Goal: Task Accomplishment & Management: Manage account settings

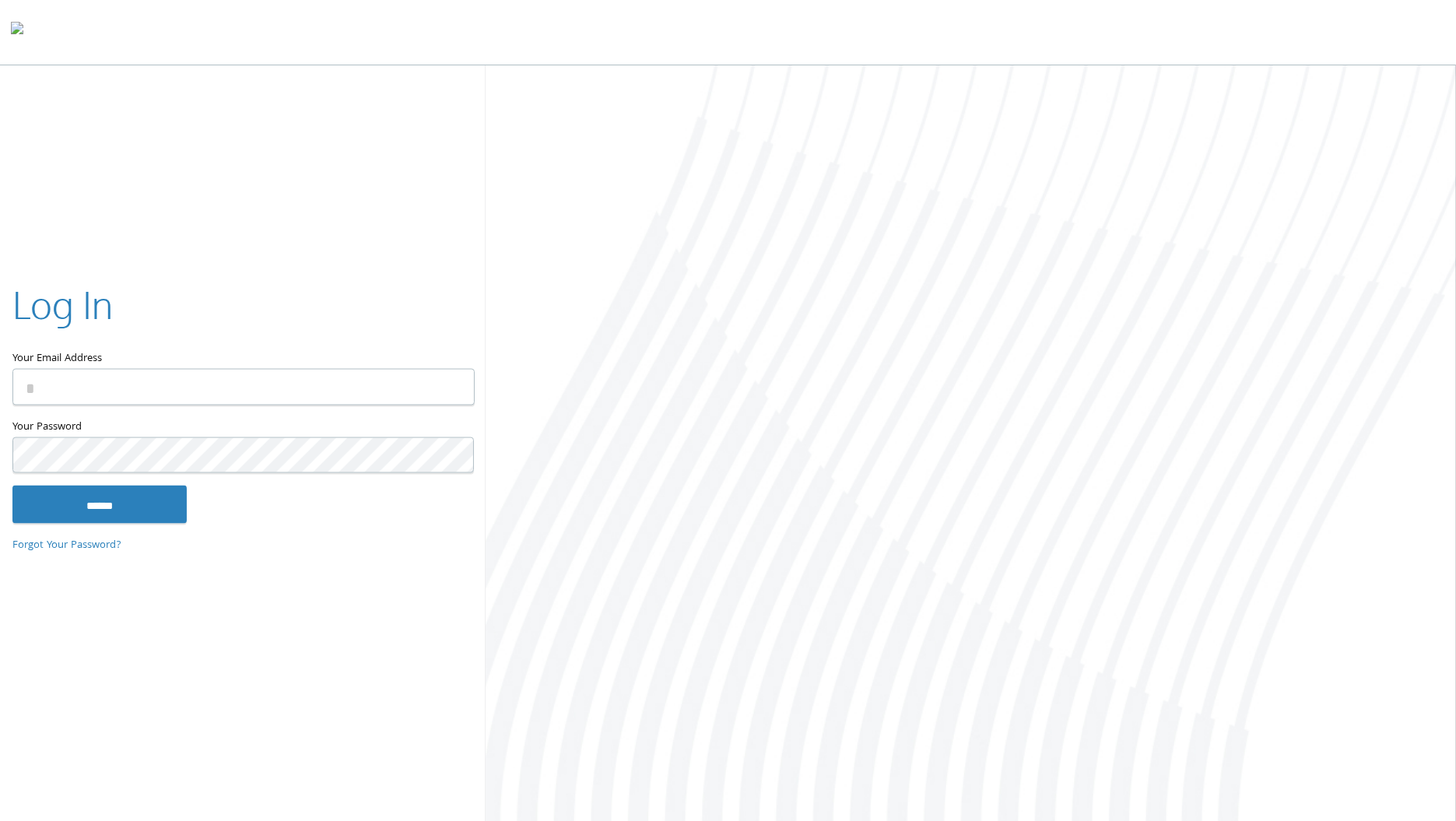
drag, startPoint x: 240, startPoint y: 395, endPoint x: 248, endPoint y: 391, distance: 8.9
click at [248, 391] on input "Your Email Address" at bounding box center [243, 387] width 462 height 37
click at [361, 397] on input "Your Email Address" at bounding box center [243, 387] width 462 height 37
click at [326, 396] on input "Your Email Address" at bounding box center [243, 387] width 462 height 37
click at [0, 820] on com-1password-button at bounding box center [0, 824] width 0 height 0
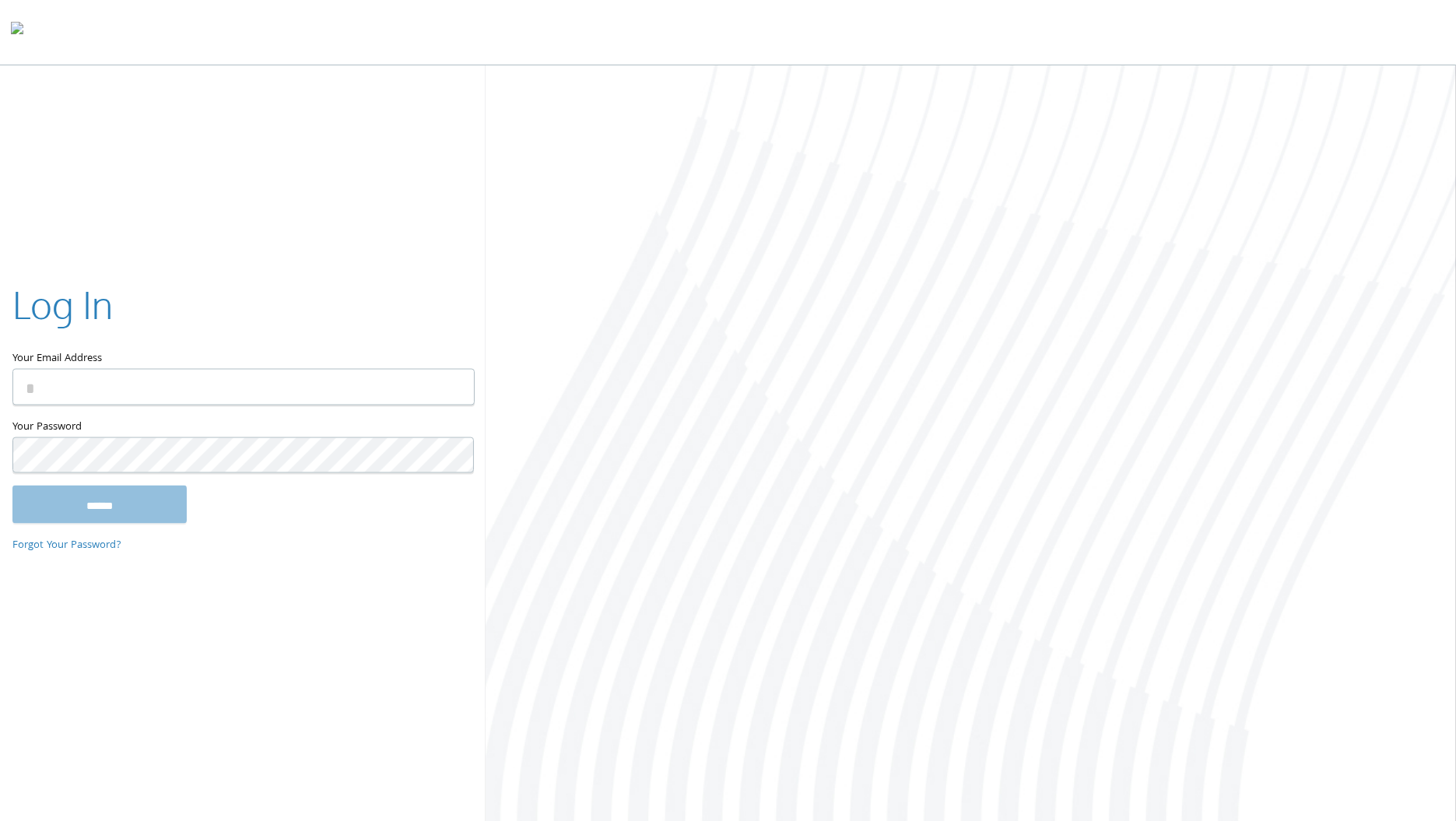
click at [0, 820] on com-1password-button at bounding box center [0, 824] width 0 height 0
click at [238, 383] on input "Your Email Address" at bounding box center [243, 387] width 462 height 37
type input "**********"
